Goal: Transaction & Acquisition: Purchase product/service

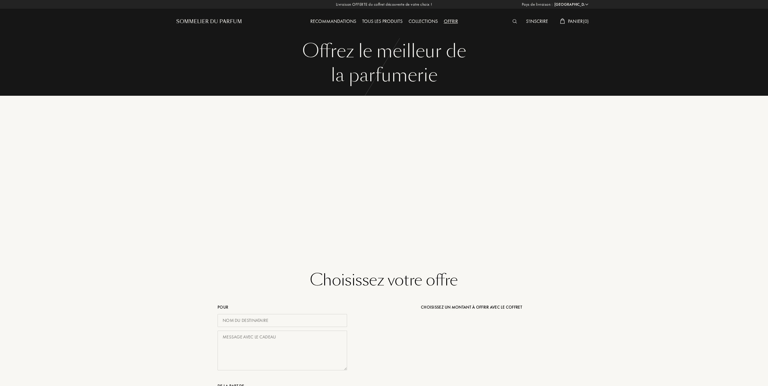
select select "FR"
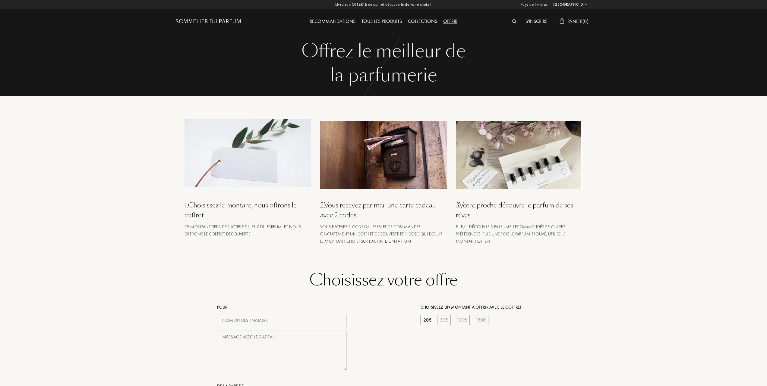
click at [416, 18] on div "Collections" at bounding box center [422, 22] width 35 height 8
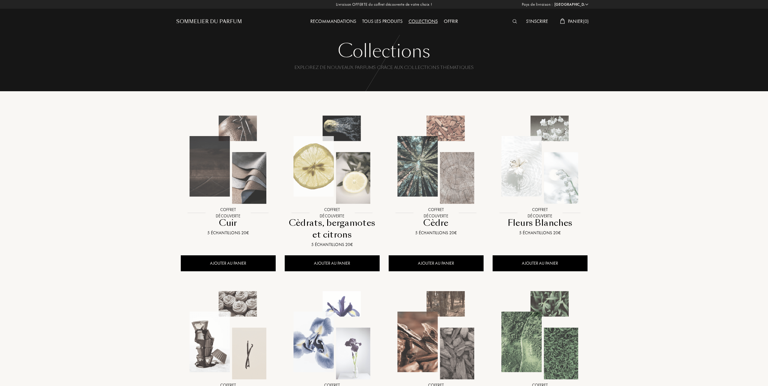
select select "FR"
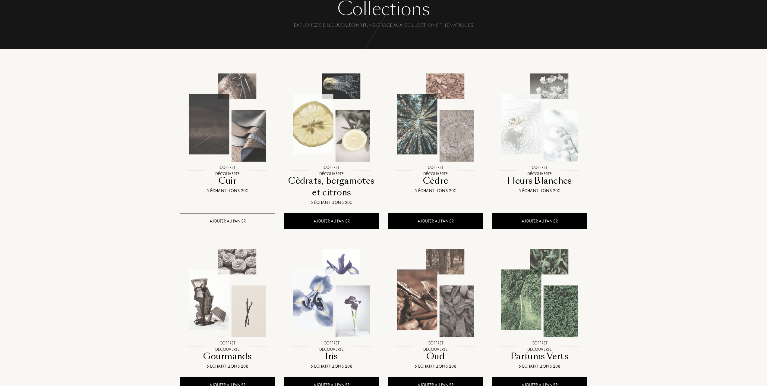
scroll to position [40, 0]
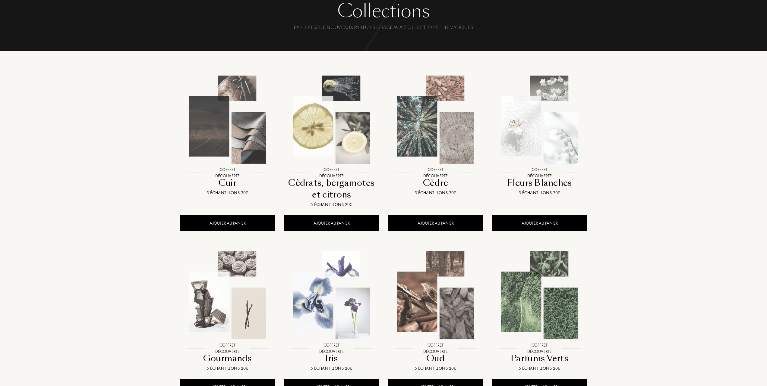
click at [547, 145] on img at bounding box center [539, 120] width 94 height 94
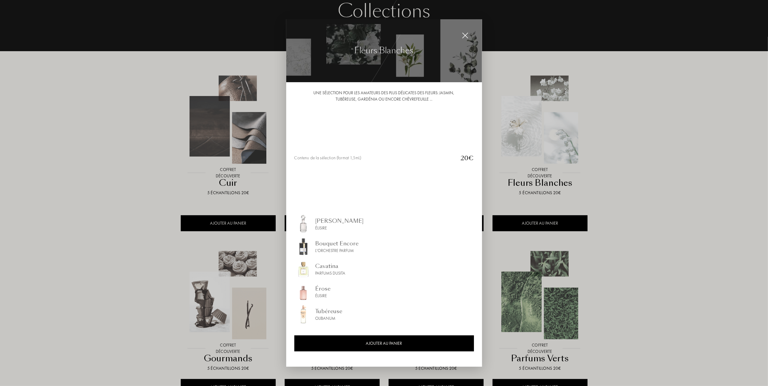
click at [463, 35] on img at bounding box center [465, 35] width 7 height 7
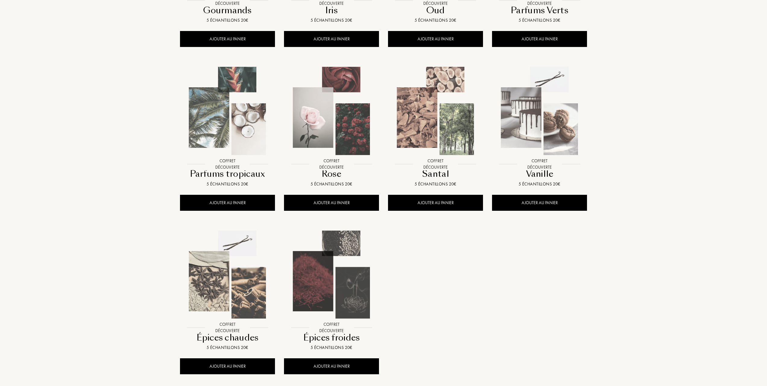
scroll to position [402, 0]
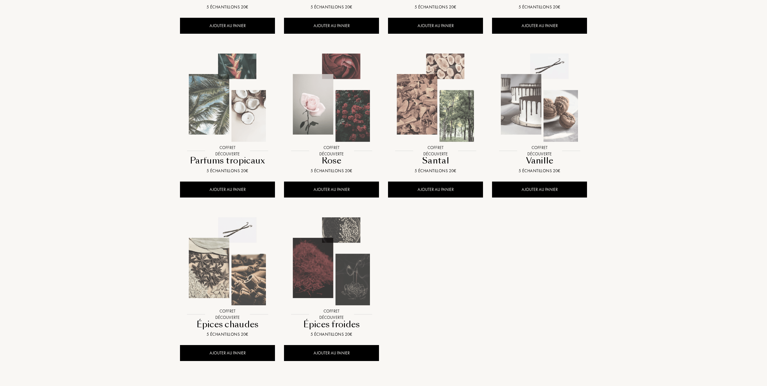
click at [232, 268] on img at bounding box center [227, 262] width 94 height 94
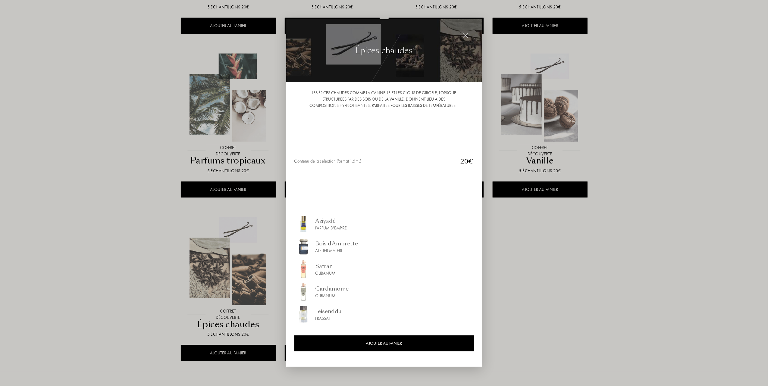
click at [101, 288] on div at bounding box center [384, 193] width 768 height 386
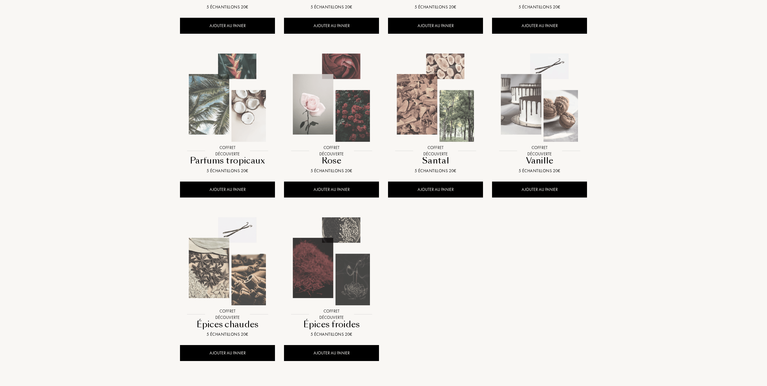
click at [329, 269] on img at bounding box center [331, 262] width 94 height 94
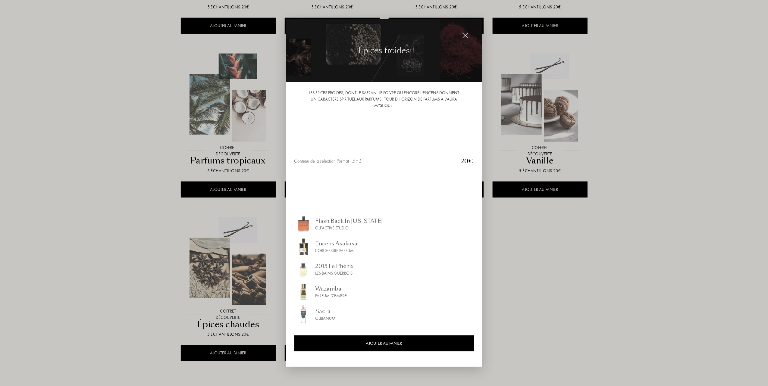
click at [117, 257] on div at bounding box center [384, 193] width 768 height 386
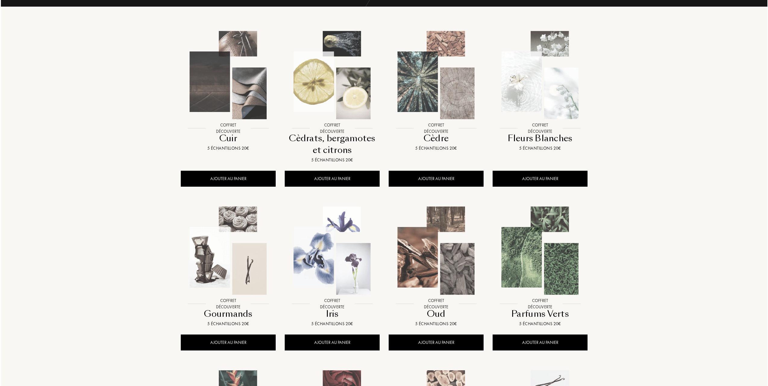
scroll to position [80, 0]
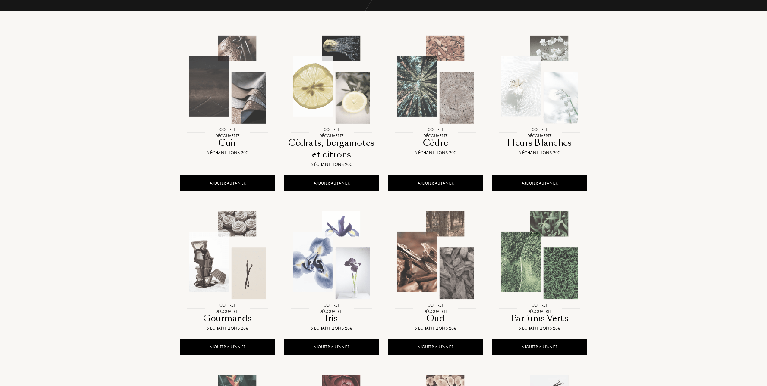
click at [433, 93] on img at bounding box center [435, 80] width 94 height 94
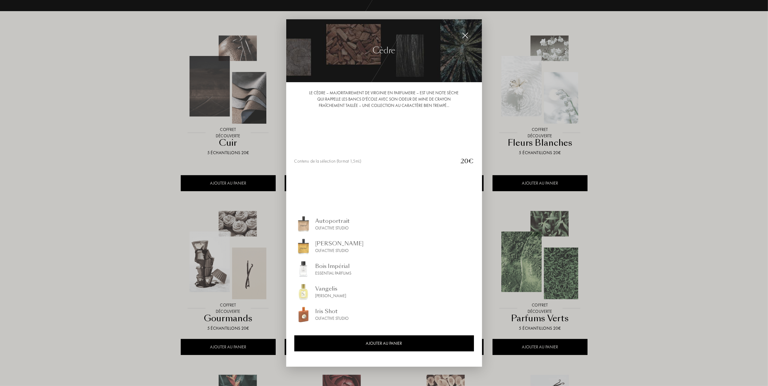
click at [326, 310] on div "Iris Shot" at bounding box center [331, 311] width 33 height 8
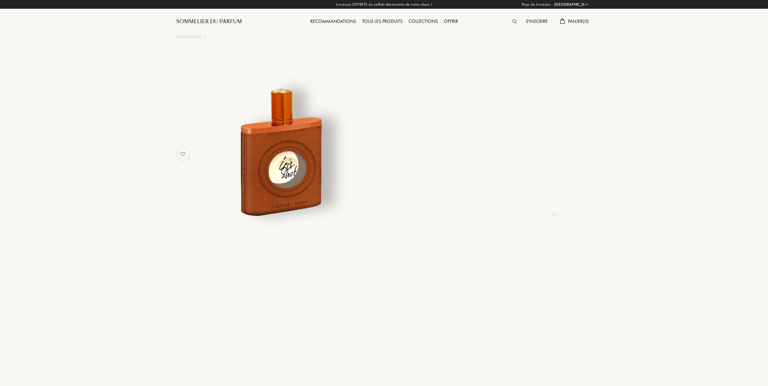
select select "FR"
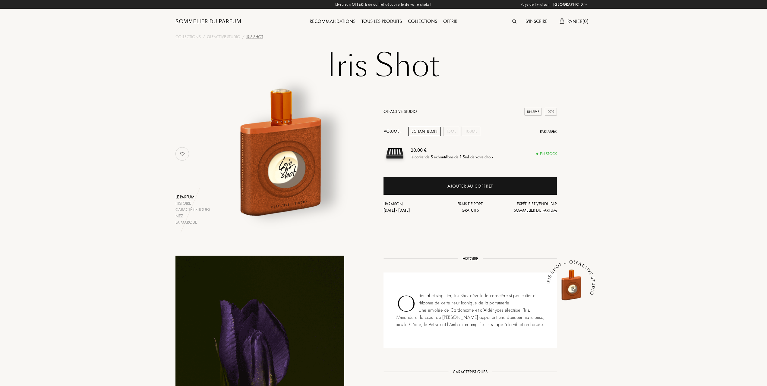
scroll to position [40, 0]
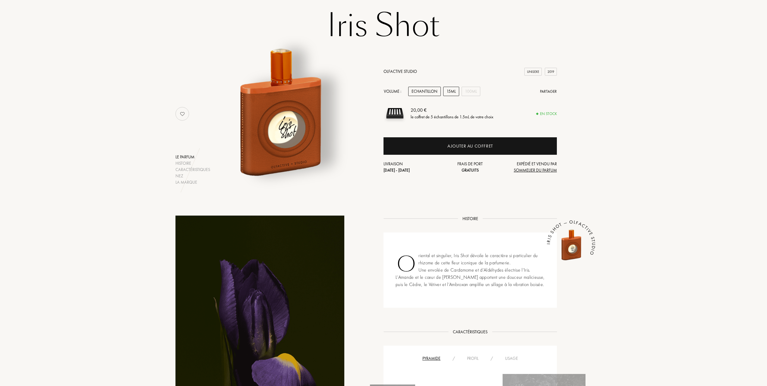
click at [457, 89] on div "15mL" at bounding box center [451, 91] width 16 height 9
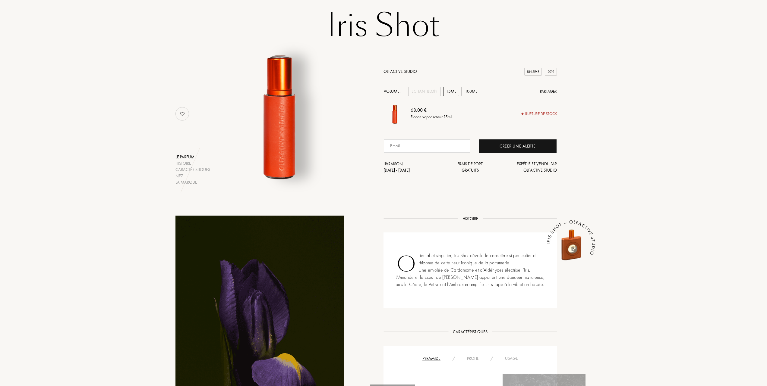
click at [469, 89] on div "100mL" at bounding box center [470, 91] width 19 height 9
